Goal: Information Seeking & Learning: Get advice/opinions

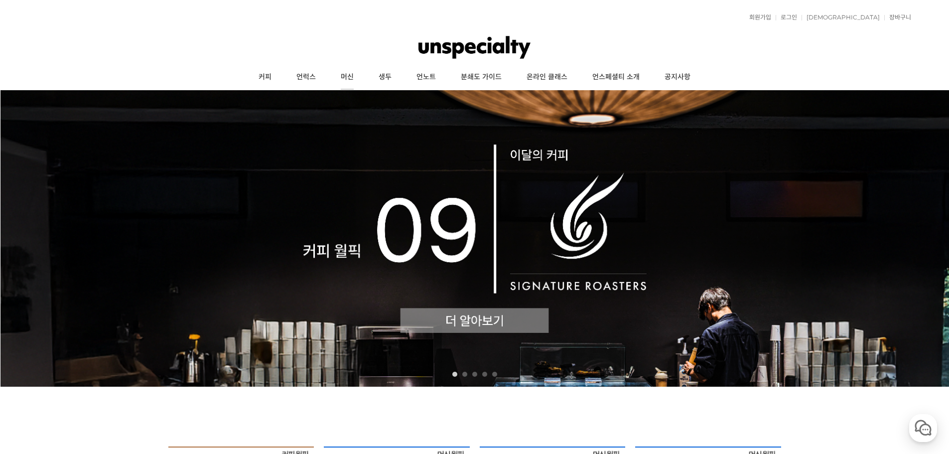
click at [357, 75] on link "머신" at bounding box center [347, 77] width 38 height 25
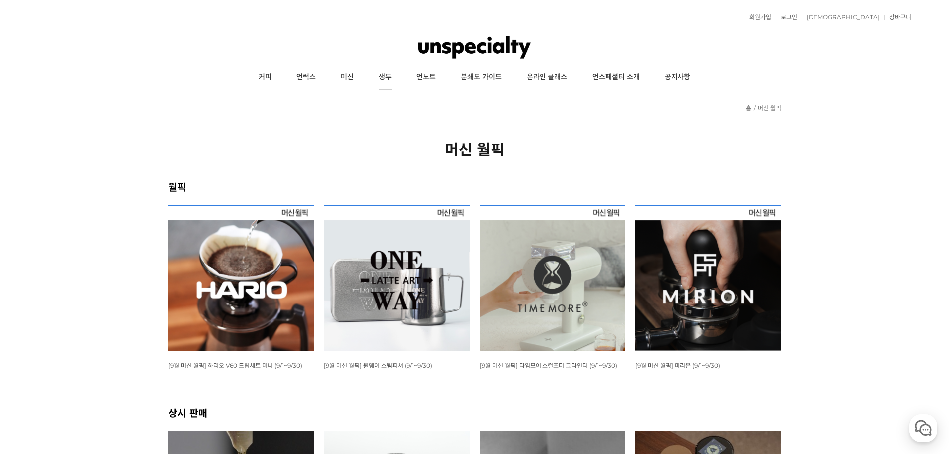
click at [381, 79] on link "생두" at bounding box center [385, 77] width 38 height 25
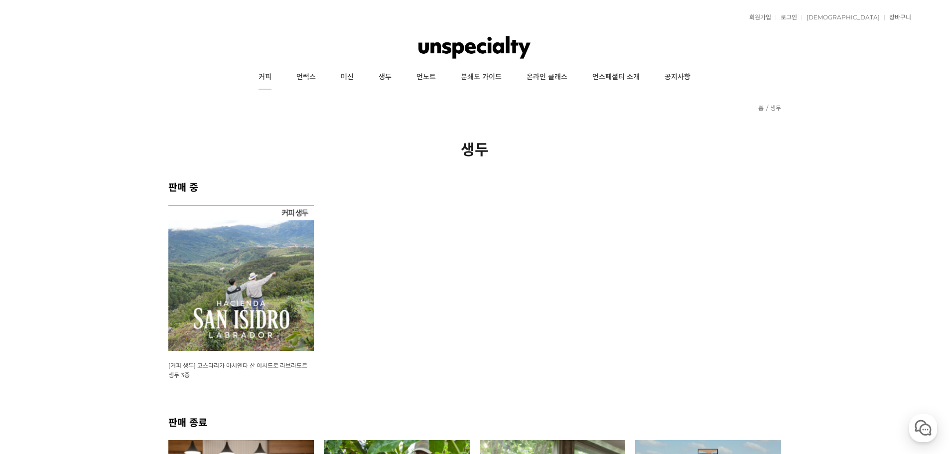
click at [267, 68] on link "커피" at bounding box center [265, 77] width 38 height 25
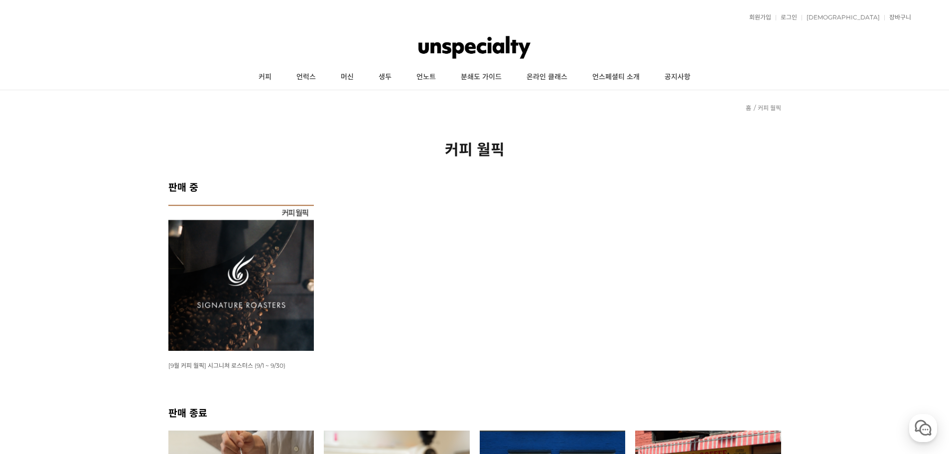
click at [203, 260] on img at bounding box center [241, 278] width 146 height 146
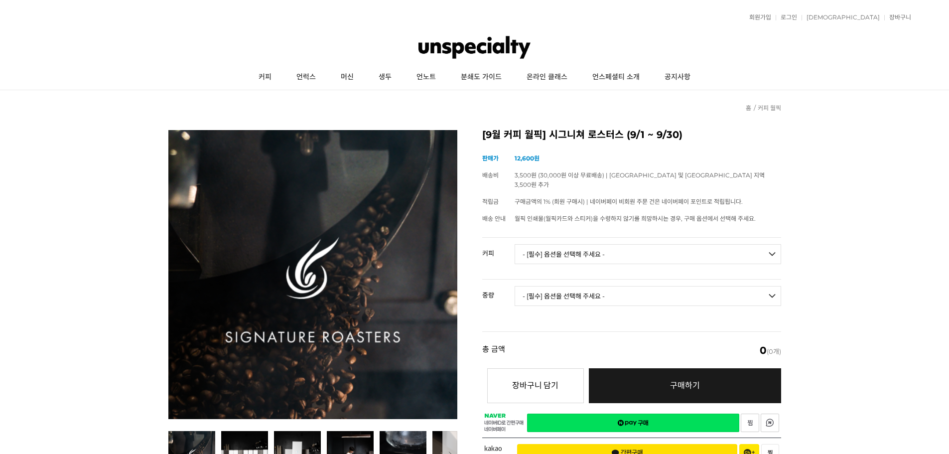
drag, startPoint x: 140, startPoint y: 181, endPoint x: 141, endPoint y: 175, distance: 5.5
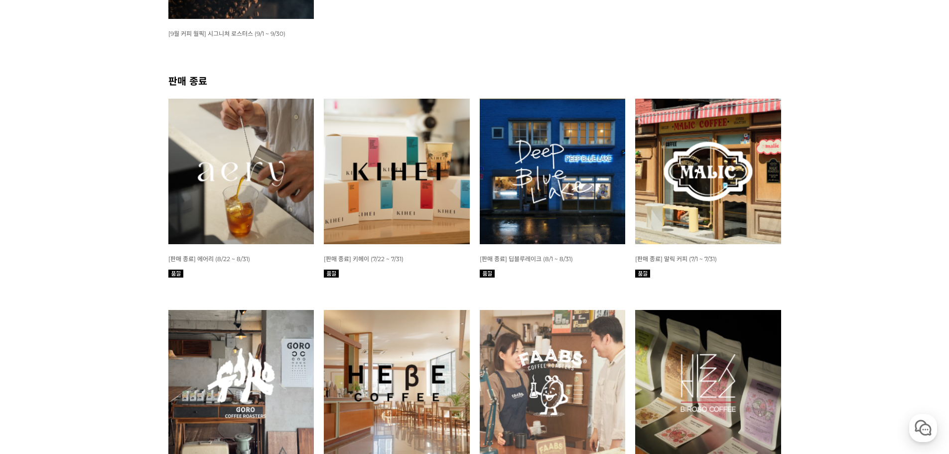
scroll to position [332, 0]
click at [243, 30] on span "[9월 커피 월픽] 시그니쳐 로스터스 (9/1 ~ 9/30)" at bounding box center [226, 32] width 117 height 7
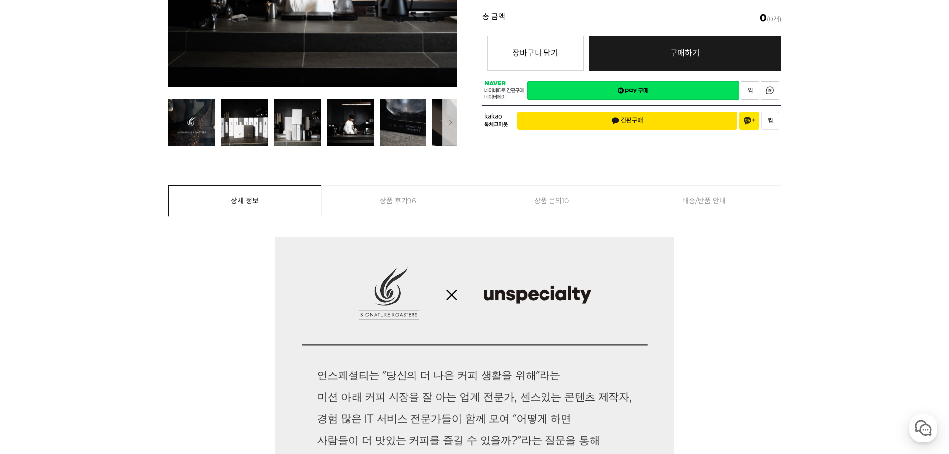
click at [391, 193] on link "상품 후기 96" at bounding box center [398, 201] width 153 height 30
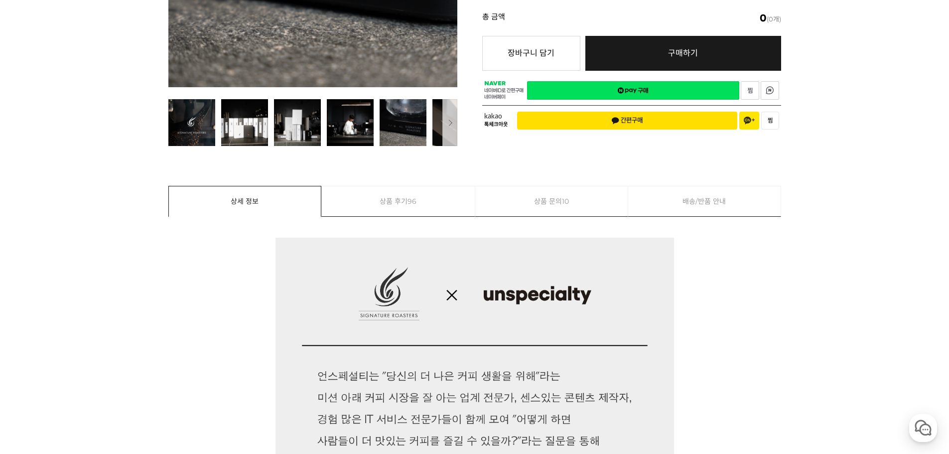
click at [407, 208] on link "상품 후기 96" at bounding box center [398, 201] width 153 height 30
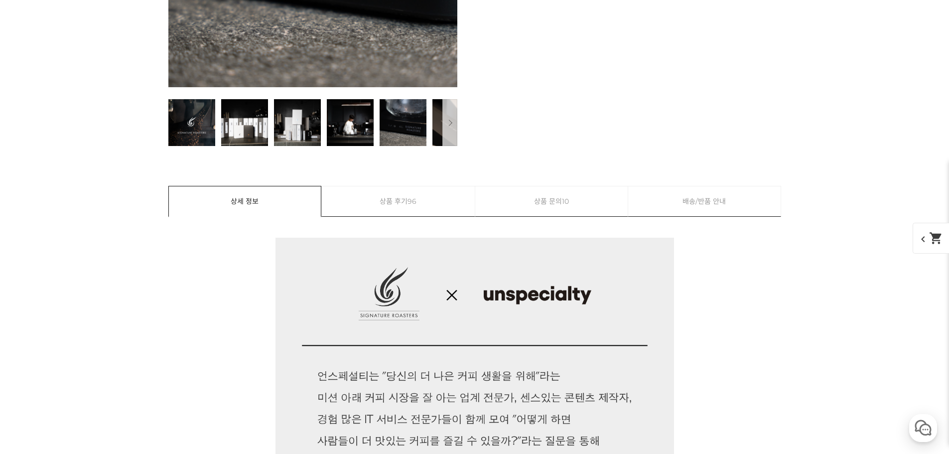
scroll to position [11444, 0]
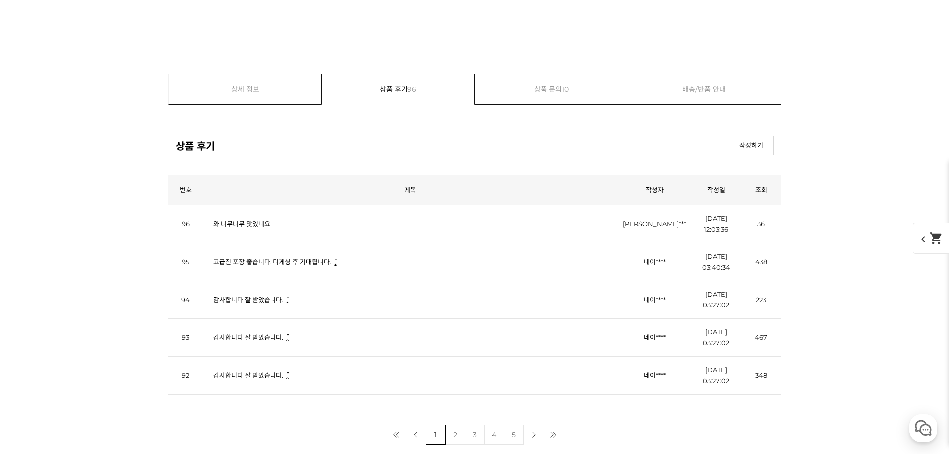
click at [455, 433] on link "2" at bounding box center [455, 434] width 20 height 20
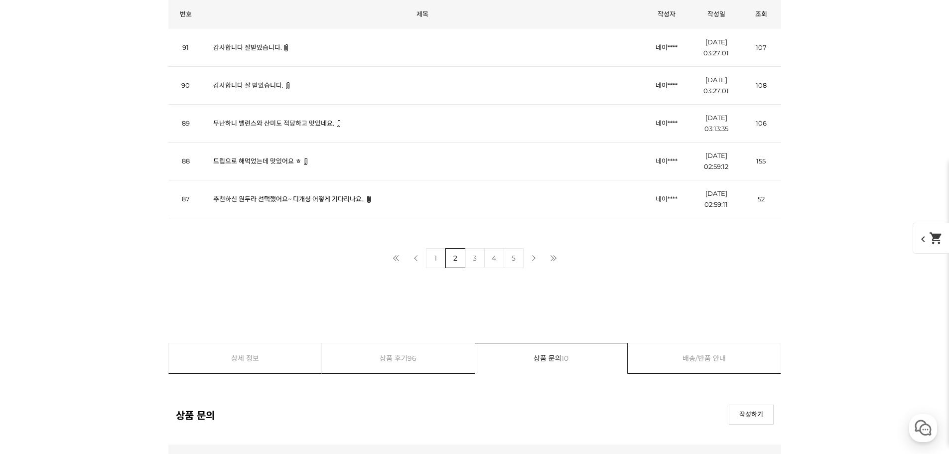
click at [500, 265] on link "4" at bounding box center [494, 258] width 20 height 20
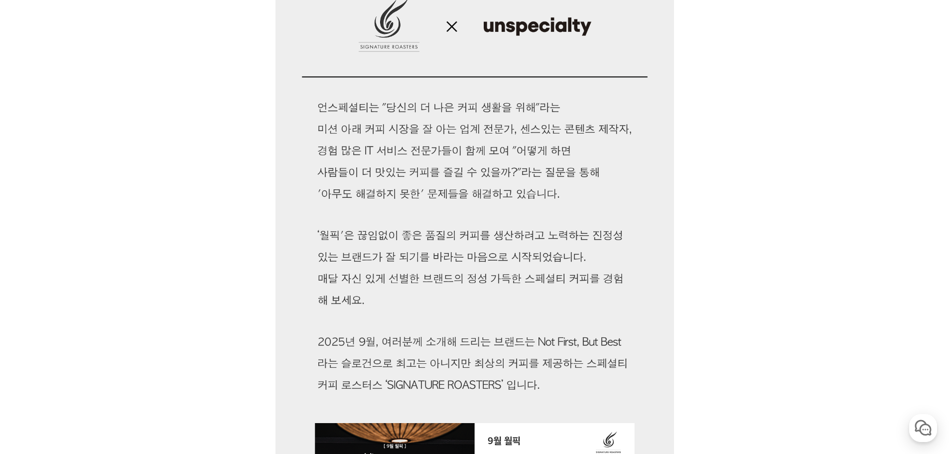
scroll to position [268, 0]
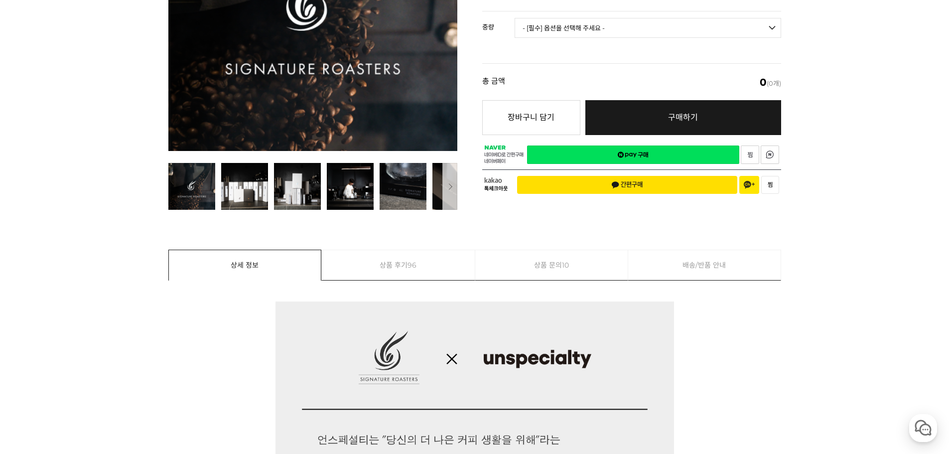
click at [547, 267] on link "상품 문의 10" at bounding box center [551, 265] width 153 height 30
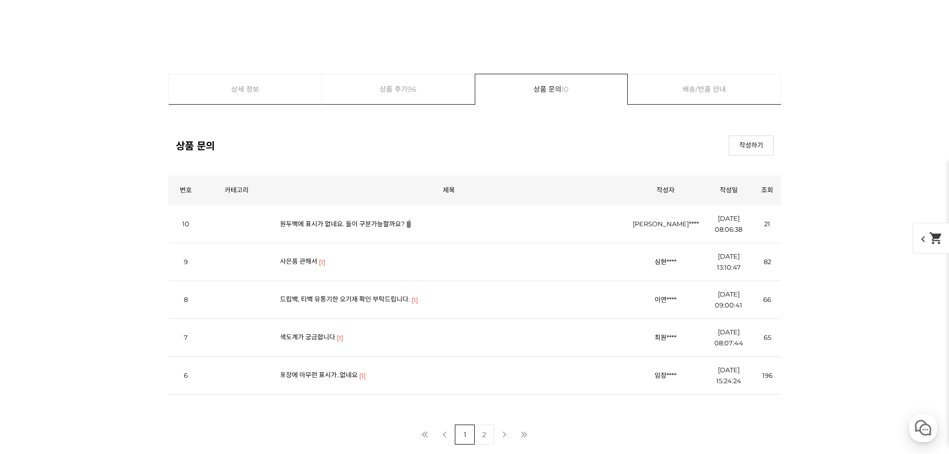
click at [318, 338] on link "색도계가 궁금합니다" at bounding box center [307, 337] width 55 height 8
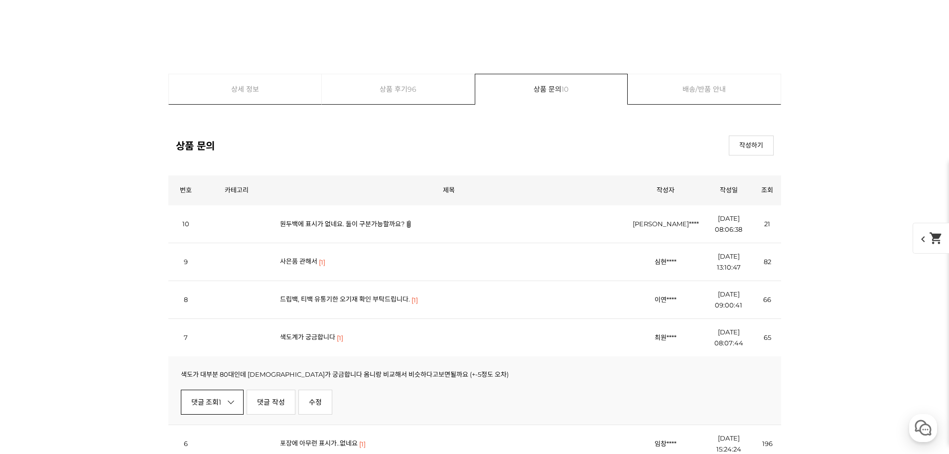
click at [219, 403] on link "댓글 조회 1" at bounding box center [212, 401] width 63 height 25
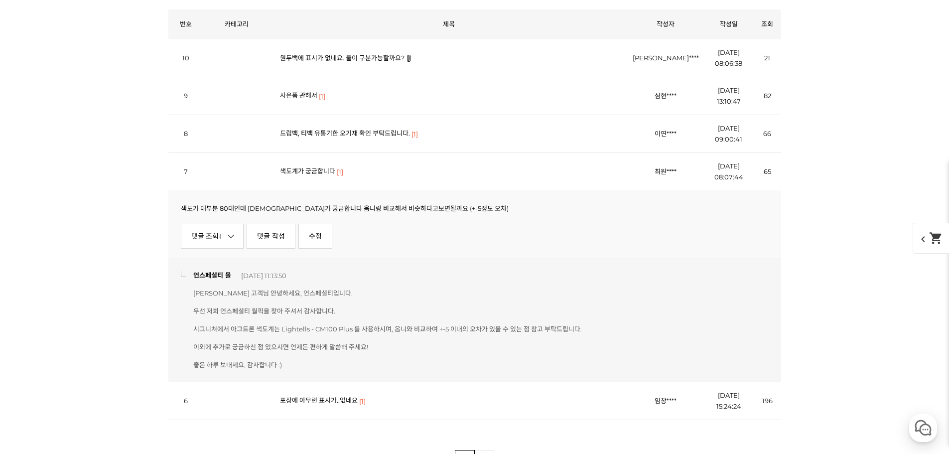
scroll to position [12221, 0]
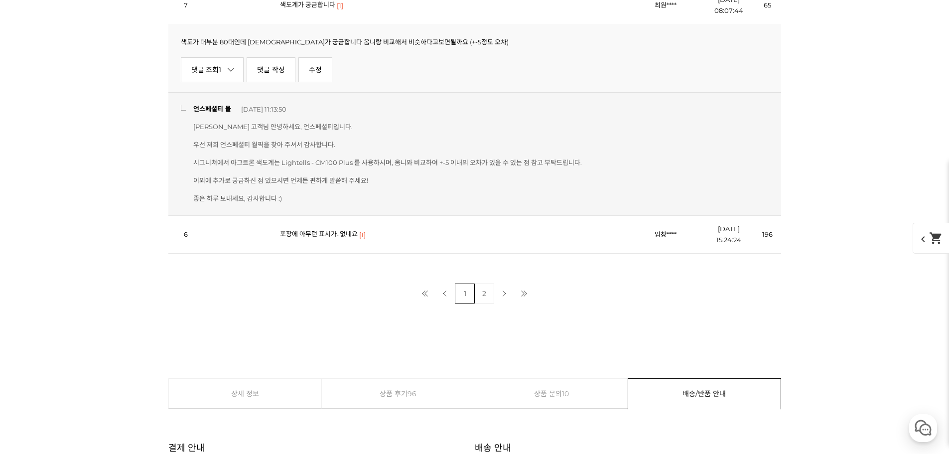
click at [463, 239] on td "포장에 아무런 표시가..없네요 [1]" at bounding box center [449, 234] width 358 height 38
click at [312, 238] on link "포장에 아무런 표시가..없네요" at bounding box center [319, 234] width 78 height 8
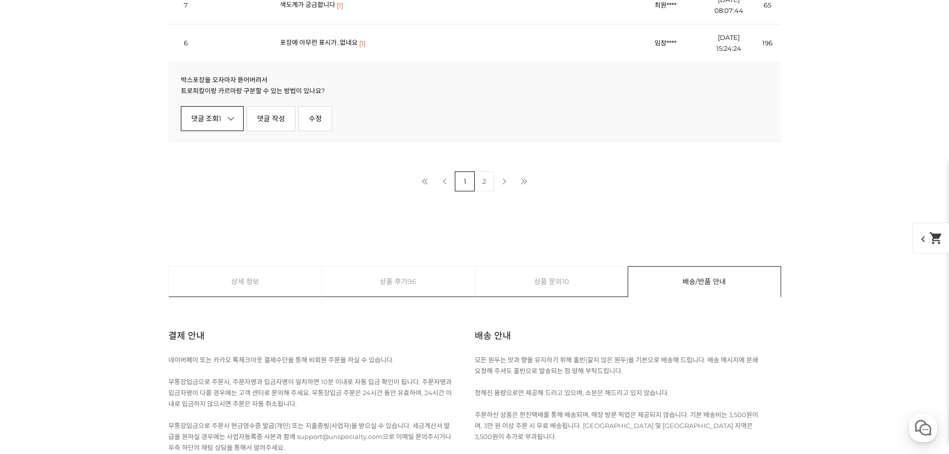
click at [231, 123] on link "댓글 조회 1" at bounding box center [212, 118] width 63 height 25
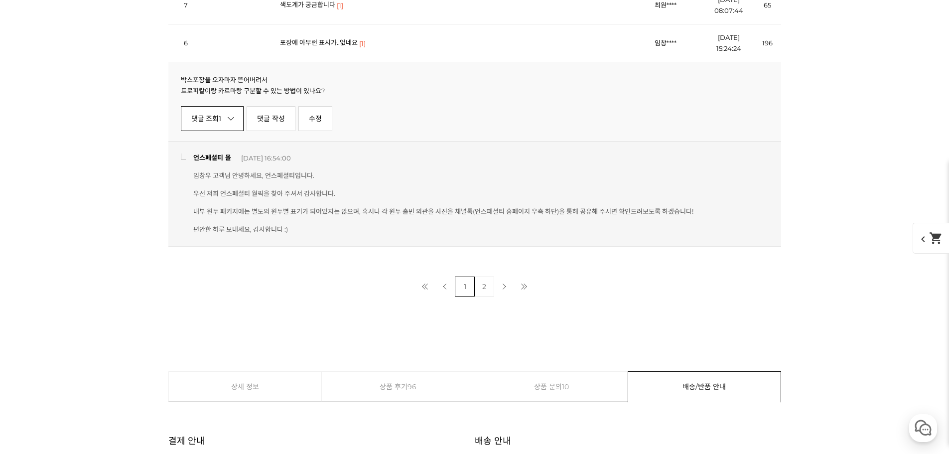
click at [230, 123] on link "댓글 조회 1" at bounding box center [212, 118] width 63 height 25
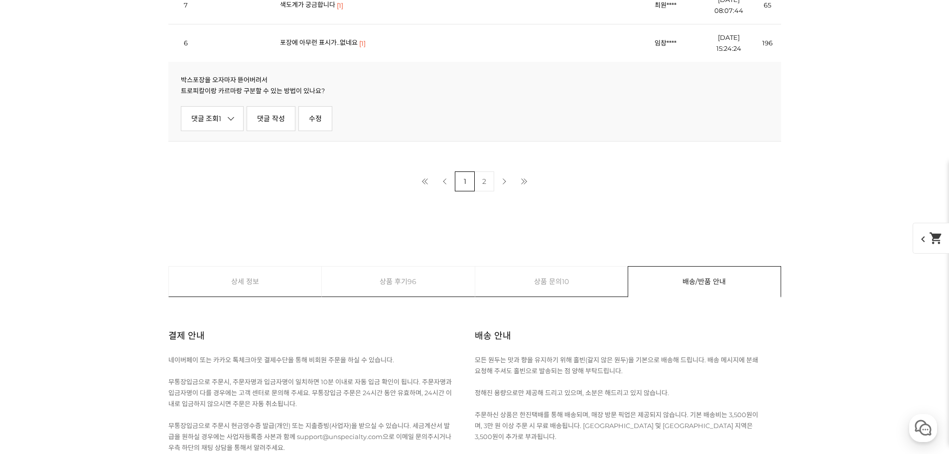
click at [478, 182] on link "2" at bounding box center [484, 181] width 20 height 20
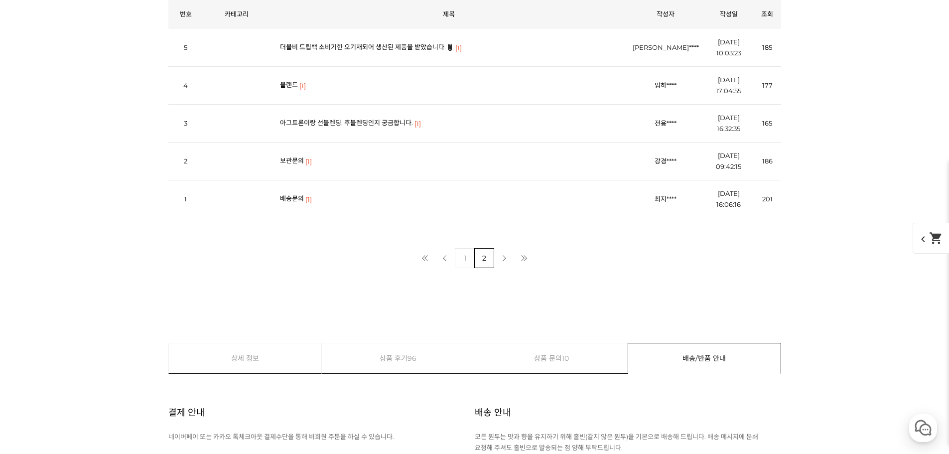
click at [287, 161] on link "보관문의" at bounding box center [292, 160] width 24 height 8
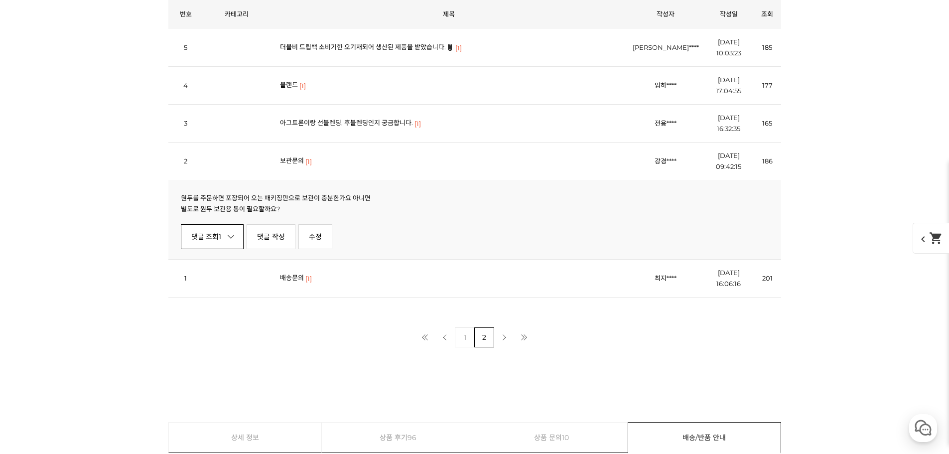
click at [212, 236] on link "댓글 조회 1" at bounding box center [212, 236] width 63 height 25
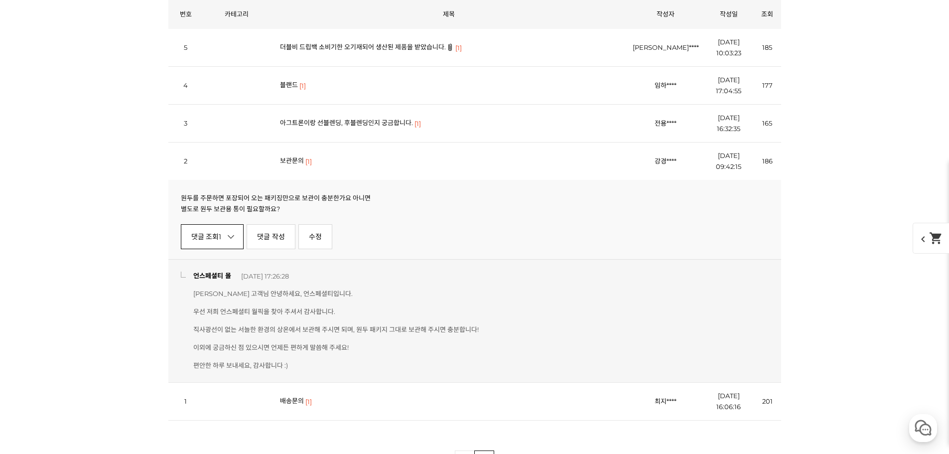
click at [218, 231] on link "댓글 조회 1" at bounding box center [212, 236] width 63 height 25
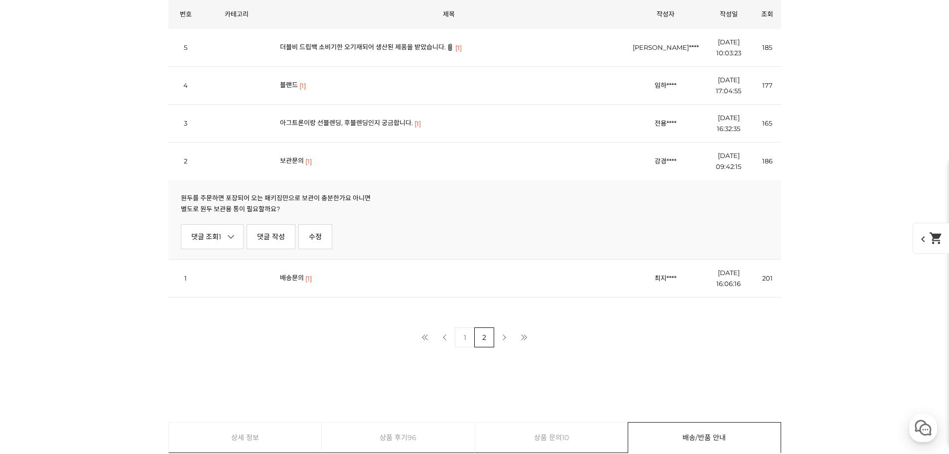
click at [287, 276] on link "배송문의" at bounding box center [292, 277] width 24 height 8
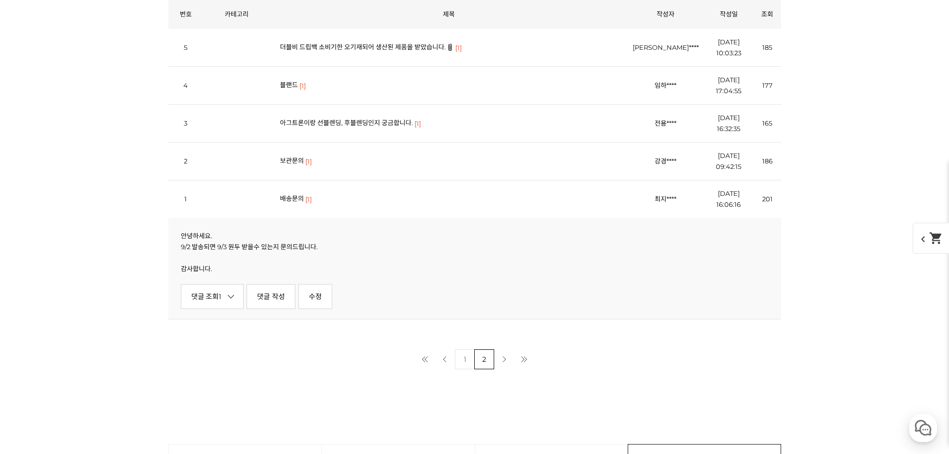
click at [228, 283] on div "안녕하세요. 9/2 발송되면 9/3 원두 받을수 있는지 문의드립니다. 감사합니다. 댓글 조회 1 댓글 작성 수정 신고" at bounding box center [474, 268] width 613 height 101
click at [230, 286] on link "댓글 조회 1" at bounding box center [212, 296] width 63 height 25
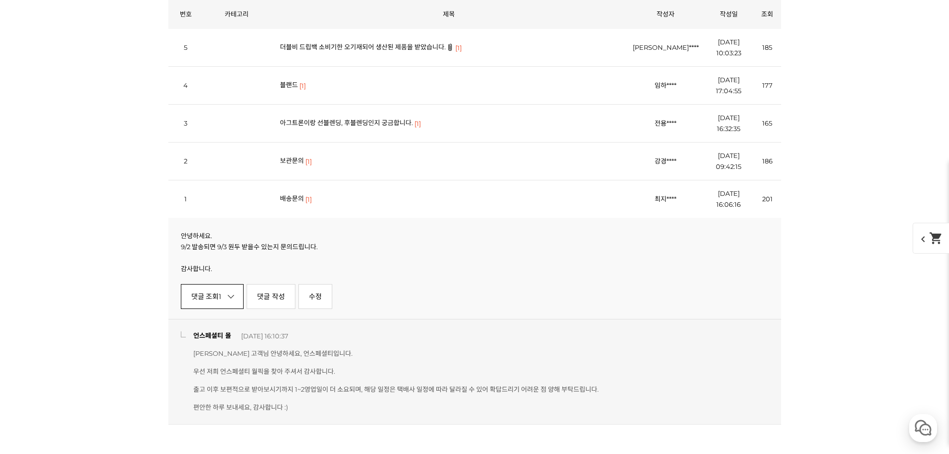
click at [230, 286] on link "댓글 조회 1" at bounding box center [212, 296] width 63 height 25
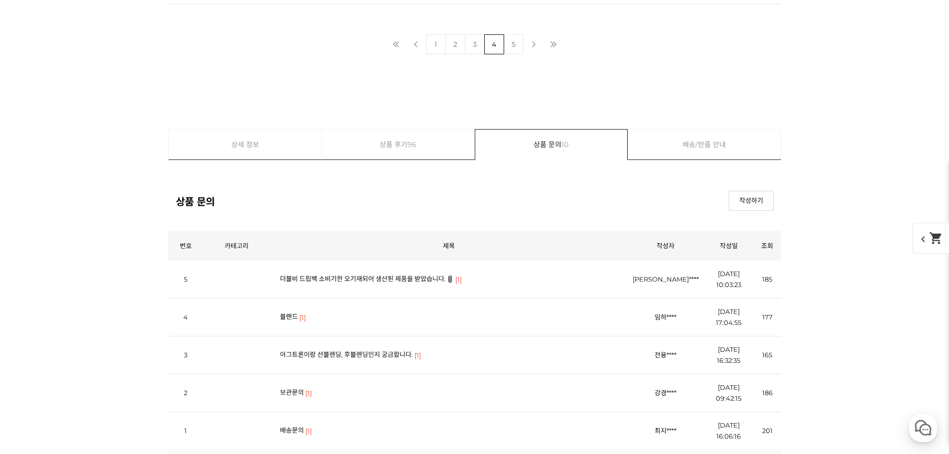
scroll to position [4532, 0]
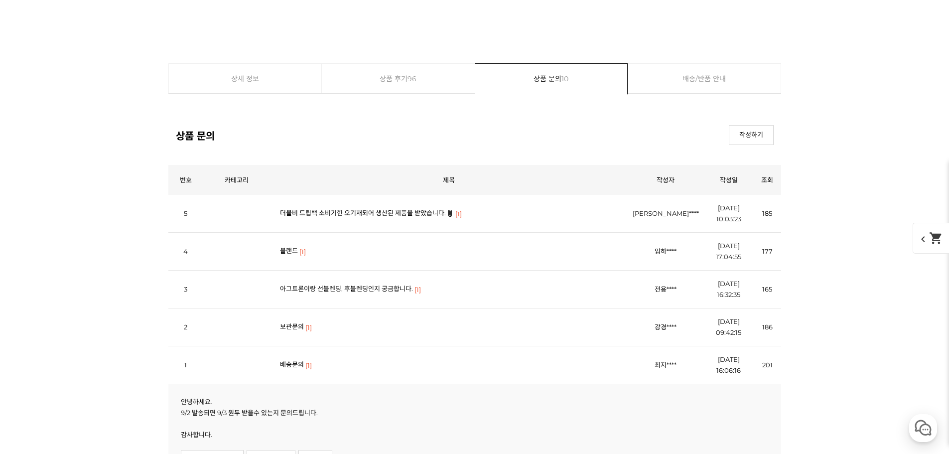
click at [343, 221] on td "더블비 드립백 소비기한 오기재되어 생산된 제품을 받았습니다. [1]" at bounding box center [449, 214] width 358 height 38
click at [344, 213] on link "더블비 드립백 소비기한 오기재되어 생산된 제품을 받았습니다." at bounding box center [363, 213] width 166 height 8
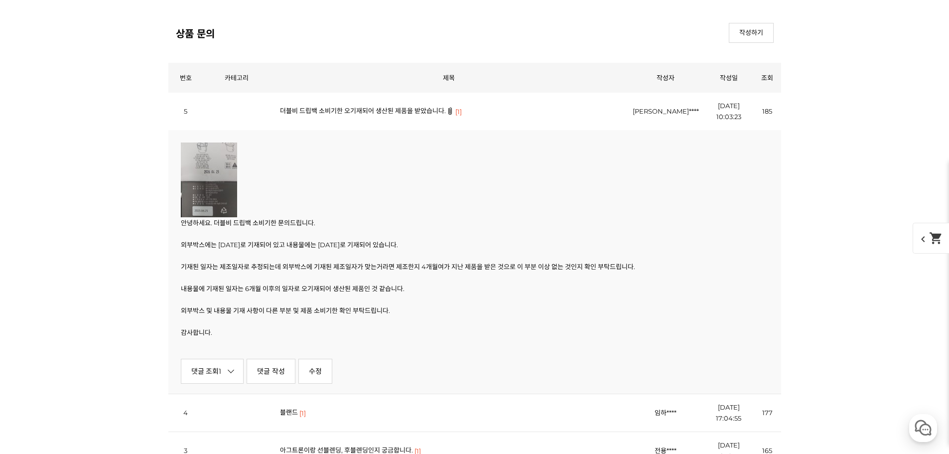
scroll to position [4697, 0]
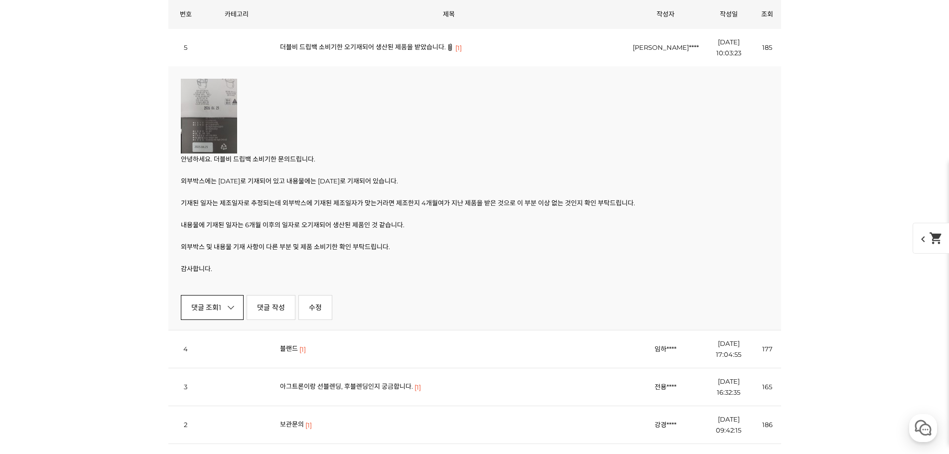
click at [233, 305] on icon at bounding box center [231, 306] width 6 height 6
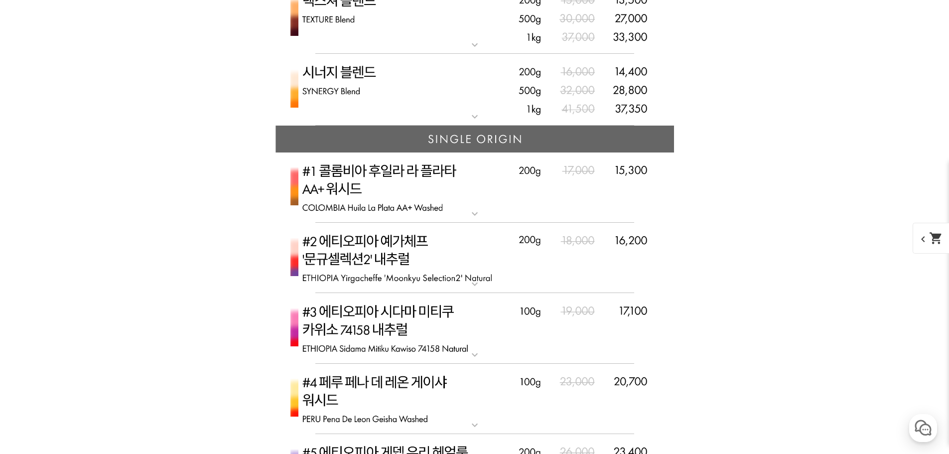
scroll to position [2822, 0]
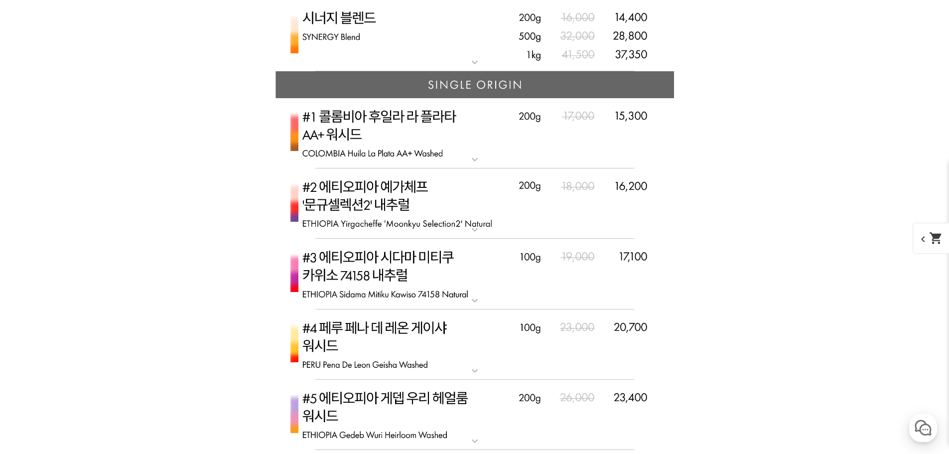
click at [468, 214] on img at bounding box center [474, 203] width 398 height 71
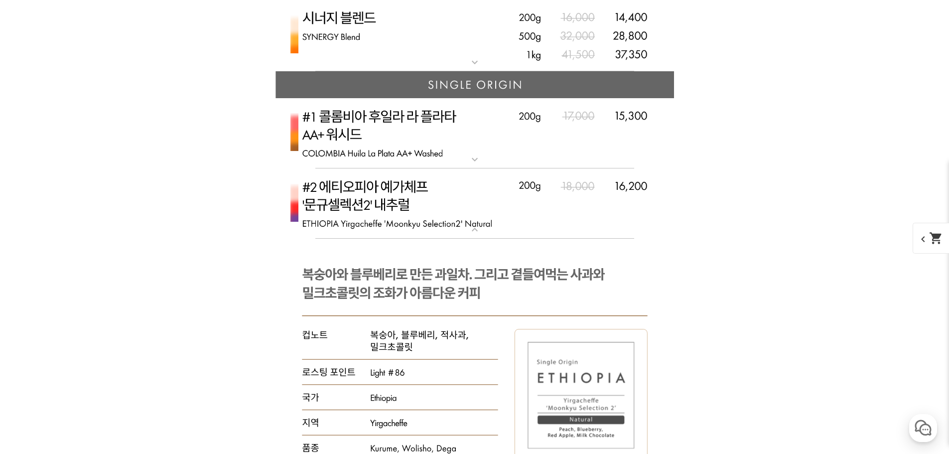
click at [463, 214] on img at bounding box center [474, 203] width 398 height 71
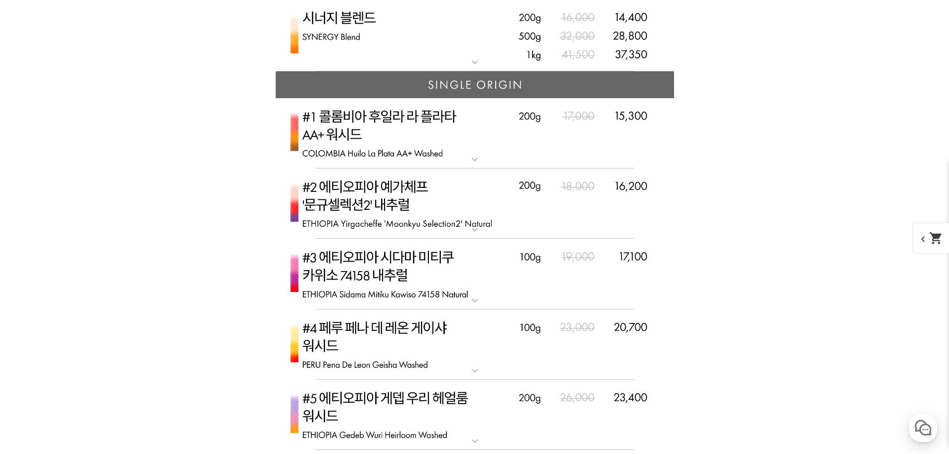
click at [460, 221] on img at bounding box center [474, 203] width 398 height 71
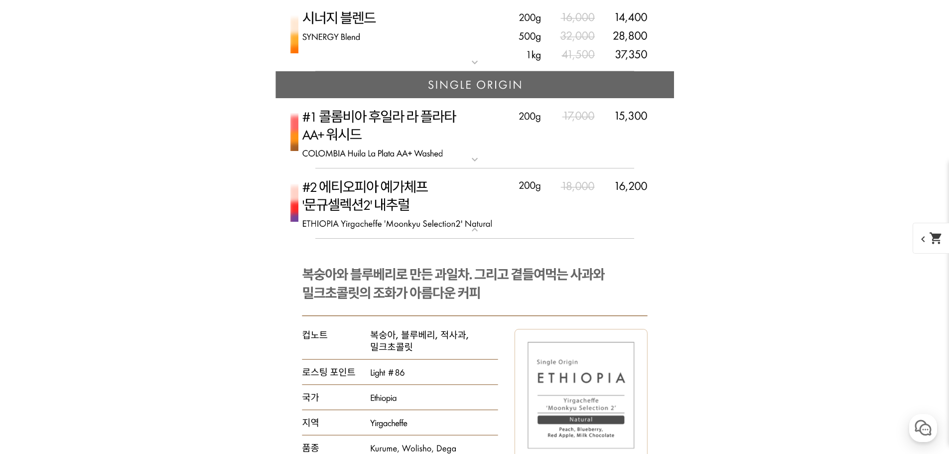
click at [460, 220] on img at bounding box center [474, 203] width 398 height 71
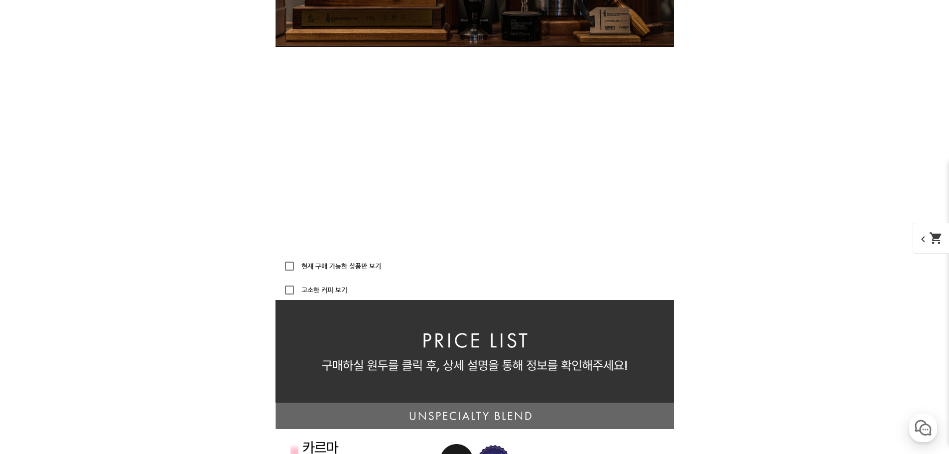
scroll to position [2324, 0]
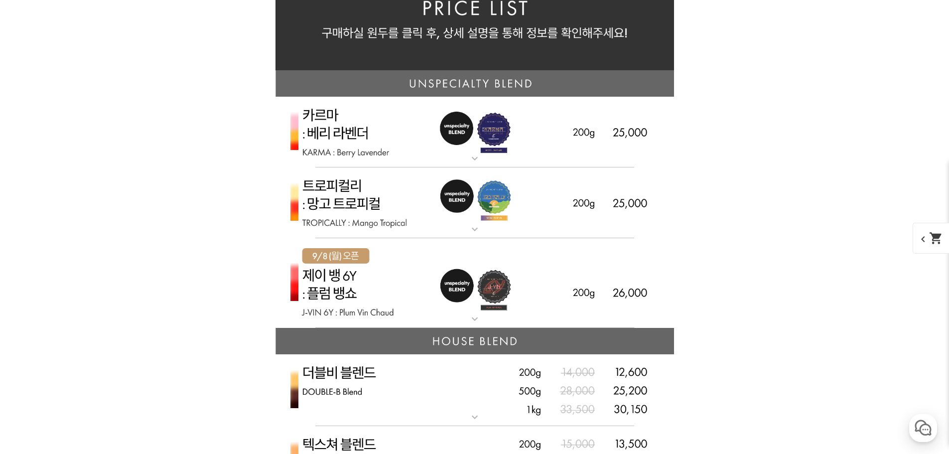
click at [409, 291] on img at bounding box center [474, 283] width 398 height 90
